Goal: Transaction & Acquisition: Purchase product/service

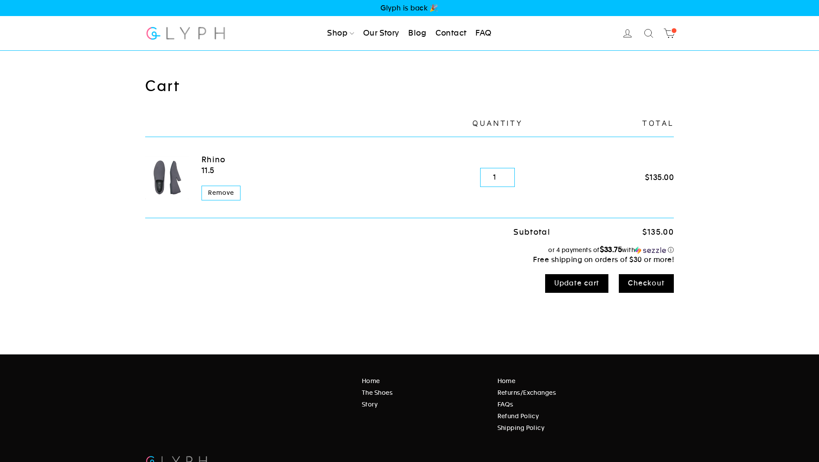
click at [218, 190] on link "Remove" at bounding box center [221, 192] width 39 height 15
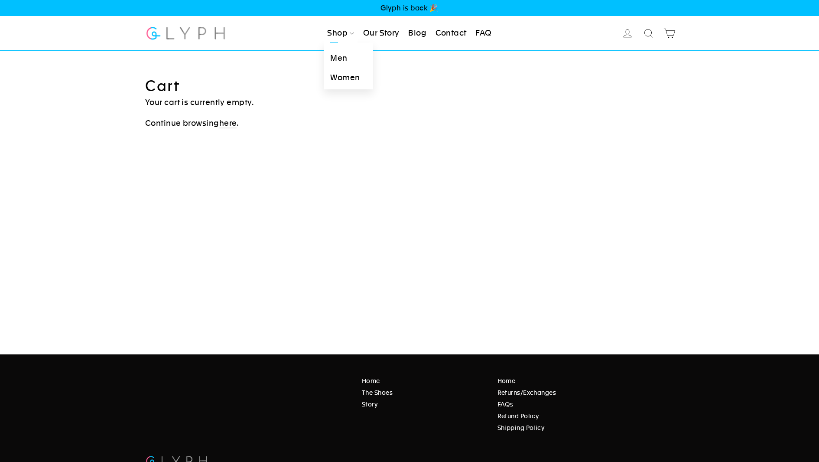
click at [339, 55] on link "Men" at bounding box center [348, 59] width 49 height 20
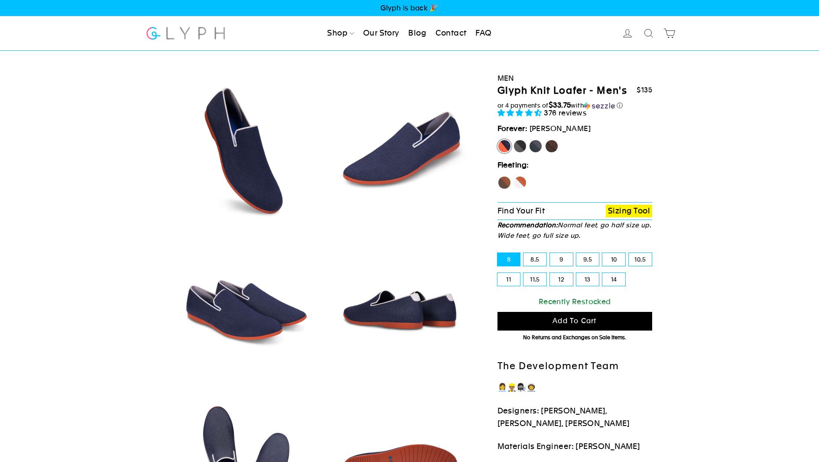
select select "highest-rating"
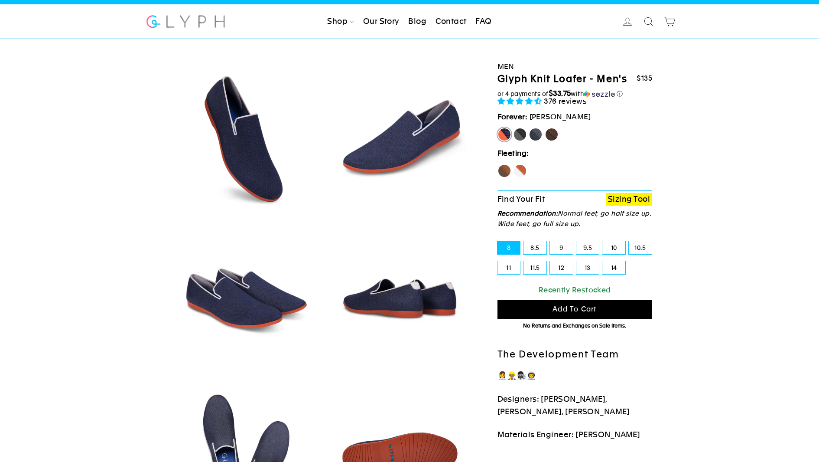
scroll to position [12, 0]
click at [520, 136] on label "Panther" at bounding box center [520, 134] width 14 height 14
click at [514, 128] on input "Panther" at bounding box center [513, 127] width 0 height 0
radio input "true"
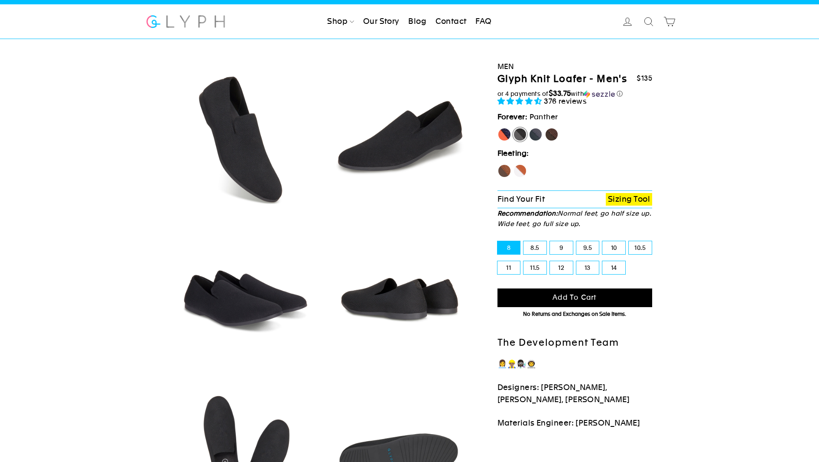
click at [536, 135] on label "Rhino" at bounding box center [536, 134] width 14 height 14
click at [529, 128] on input "Rhino" at bounding box center [529, 127] width 0 height 0
radio input "true"
